Goal: Task Accomplishment & Management: Complete application form

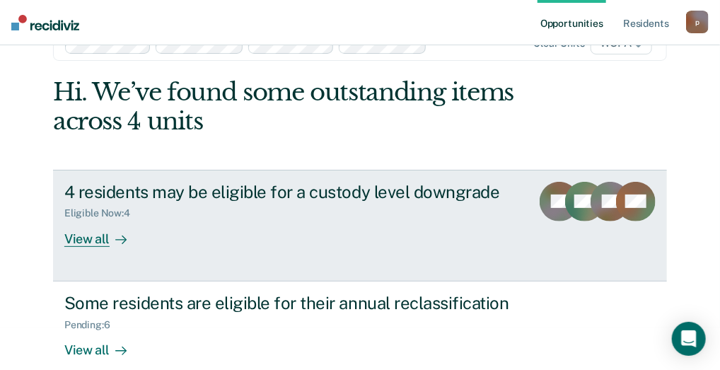
scroll to position [64, 0]
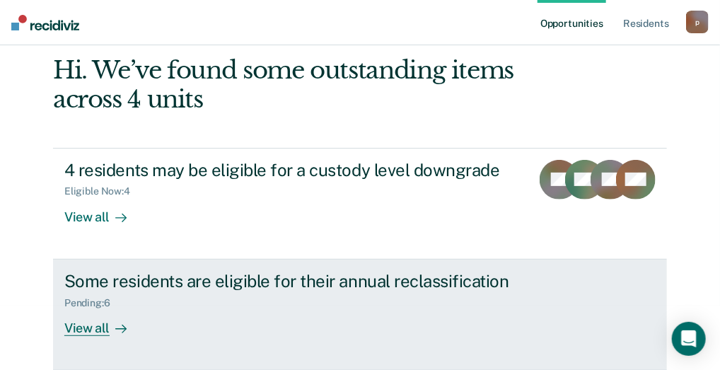
click at [85, 322] on div "View all" at bounding box center [103, 322] width 79 height 28
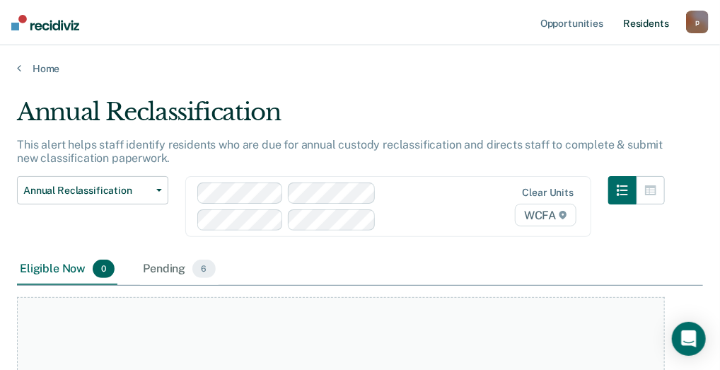
click at [631, 25] on link "Resident s" at bounding box center [646, 22] width 52 height 45
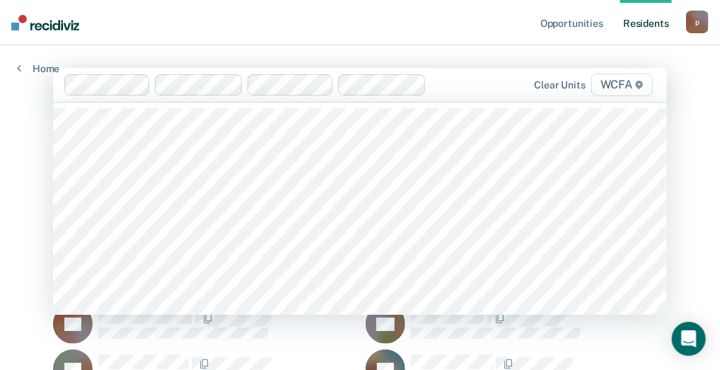
click at [628, 83] on span "WCFA" at bounding box center [622, 85] width 62 height 23
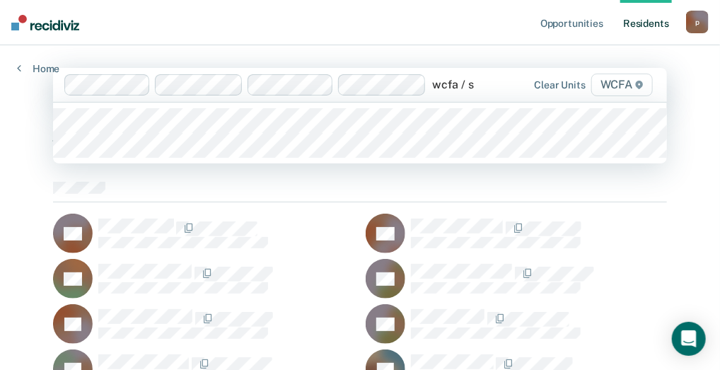
type input "wcfa / se"
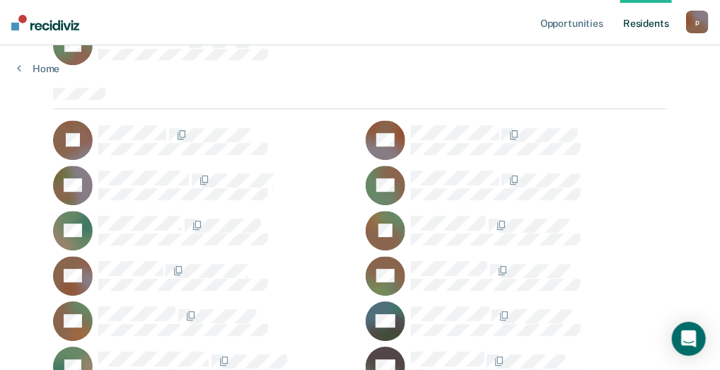
scroll to position [3111, 0]
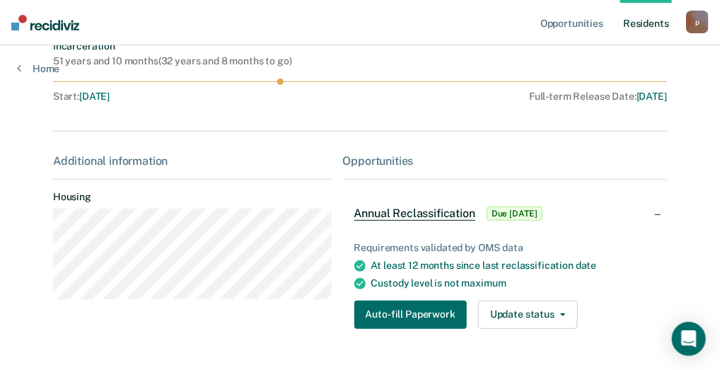
scroll to position [71, 0]
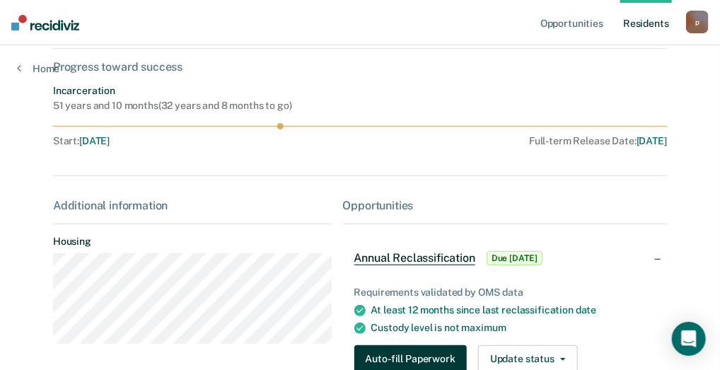
click at [417, 359] on button "Auto-fill Paperwork" at bounding box center [410, 359] width 112 height 28
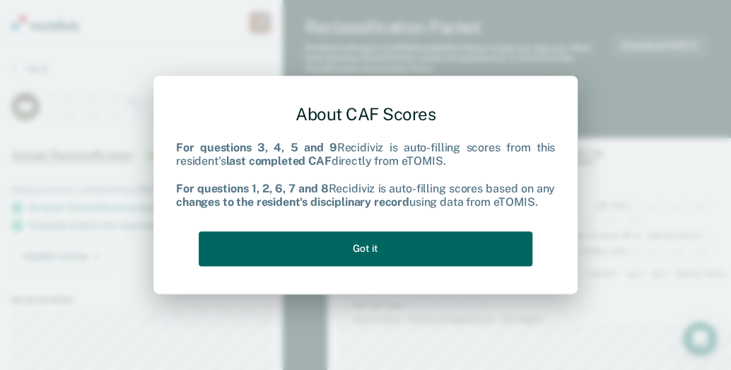
click at [361, 243] on button "Got it" at bounding box center [366, 248] width 334 height 35
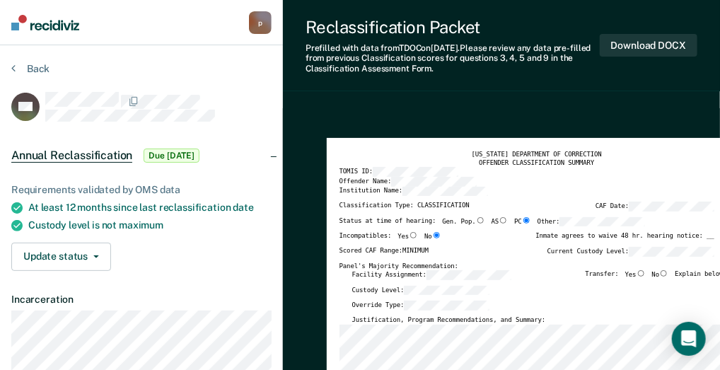
click at [668, 272] on input "No" at bounding box center [663, 273] width 9 height 6
type textarea "x"
radio input "true"
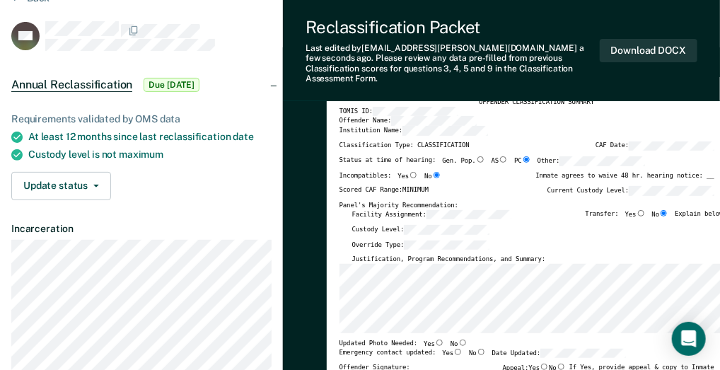
scroll to position [141, 0]
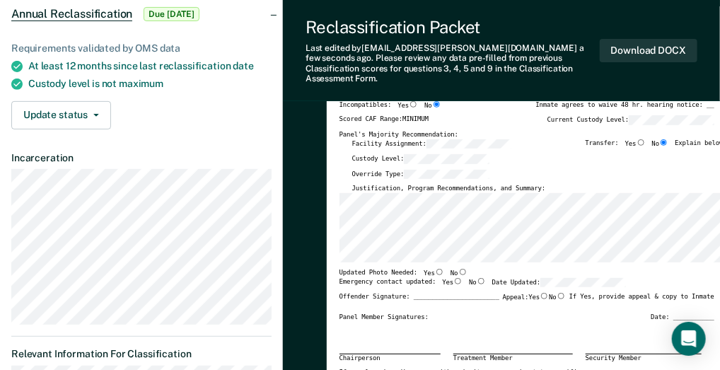
click at [458, 269] on input "No" at bounding box center [462, 272] width 9 height 6
type textarea "x"
radio input "true"
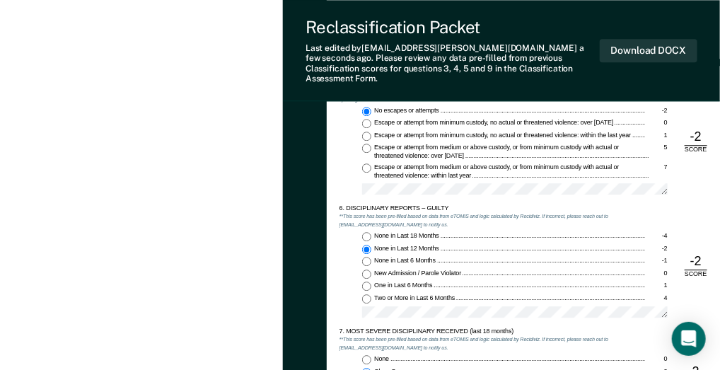
scroll to position [1202, 0]
click at [366, 231] on input "None in Last 18 Months -4" at bounding box center [366, 235] width 9 height 9
type textarea "x"
radio input "true"
radio input "false"
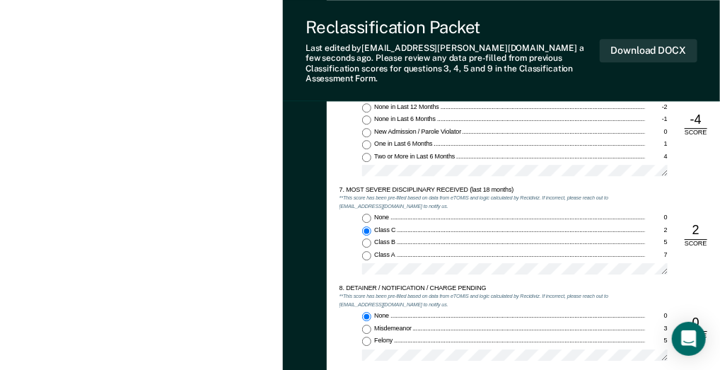
scroll to position [1343, 0]
click at [362, 213] on input "None 0" at bounding box center [366, 217] width 9 height 9
type textarea "x"
radio input "true"
radio input "false"
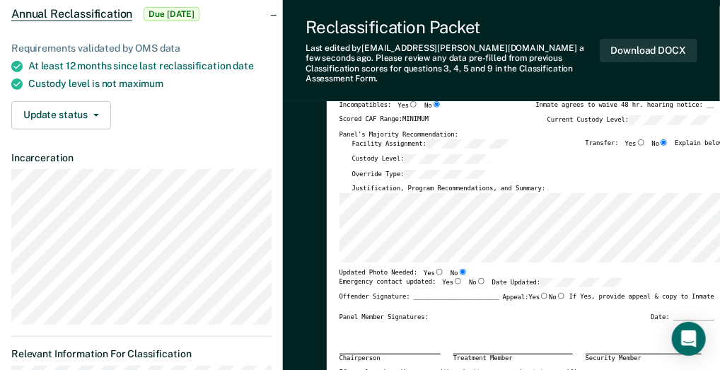
scroll to position [0, 0]
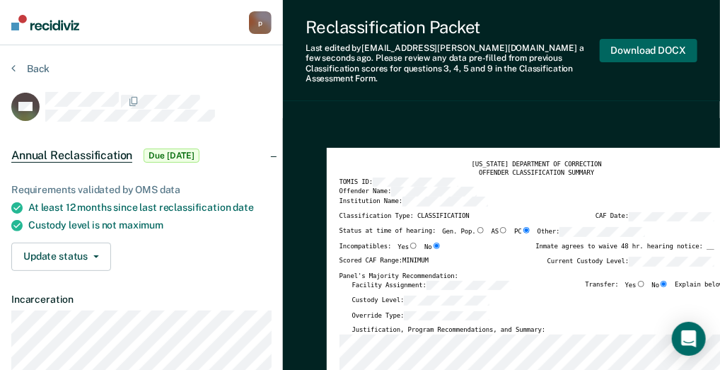
click at [641, 42] on button "Download DOCX" at bounding box center [649, 50] width 98 height 23
type textarea "x"
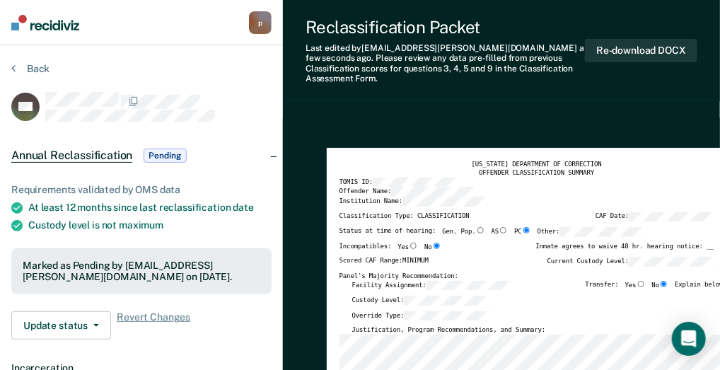
click at [153, 28] on nav "[EMAIL_ADDRESS][PERSON_NAME][DOMAIN_NAME] p Profile How it works Log Out" at bounding box center [141, 22] width 283 height 45
